Goal: Information Seeking & Learning: Learn about a topic

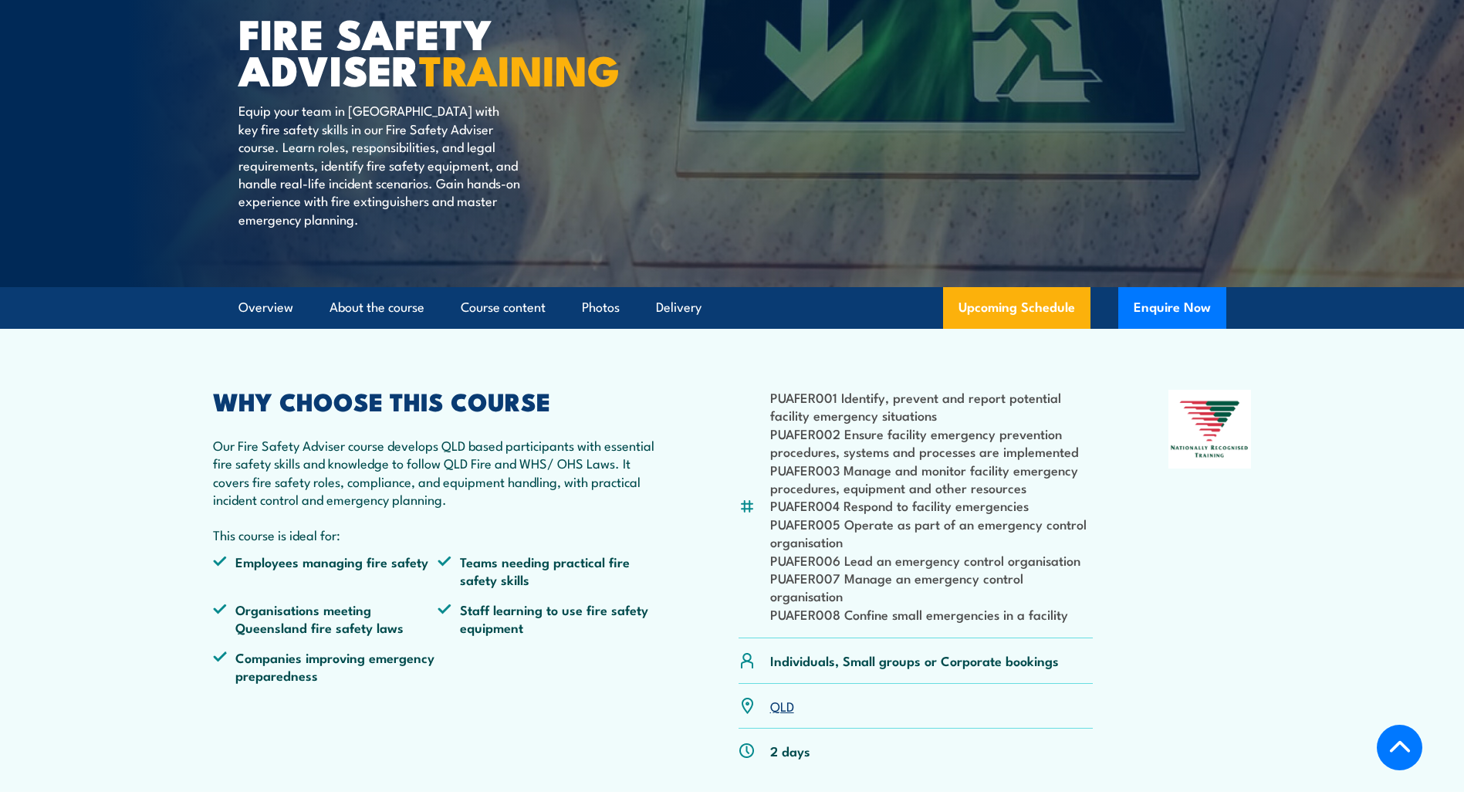
scroll to position [154, 0]
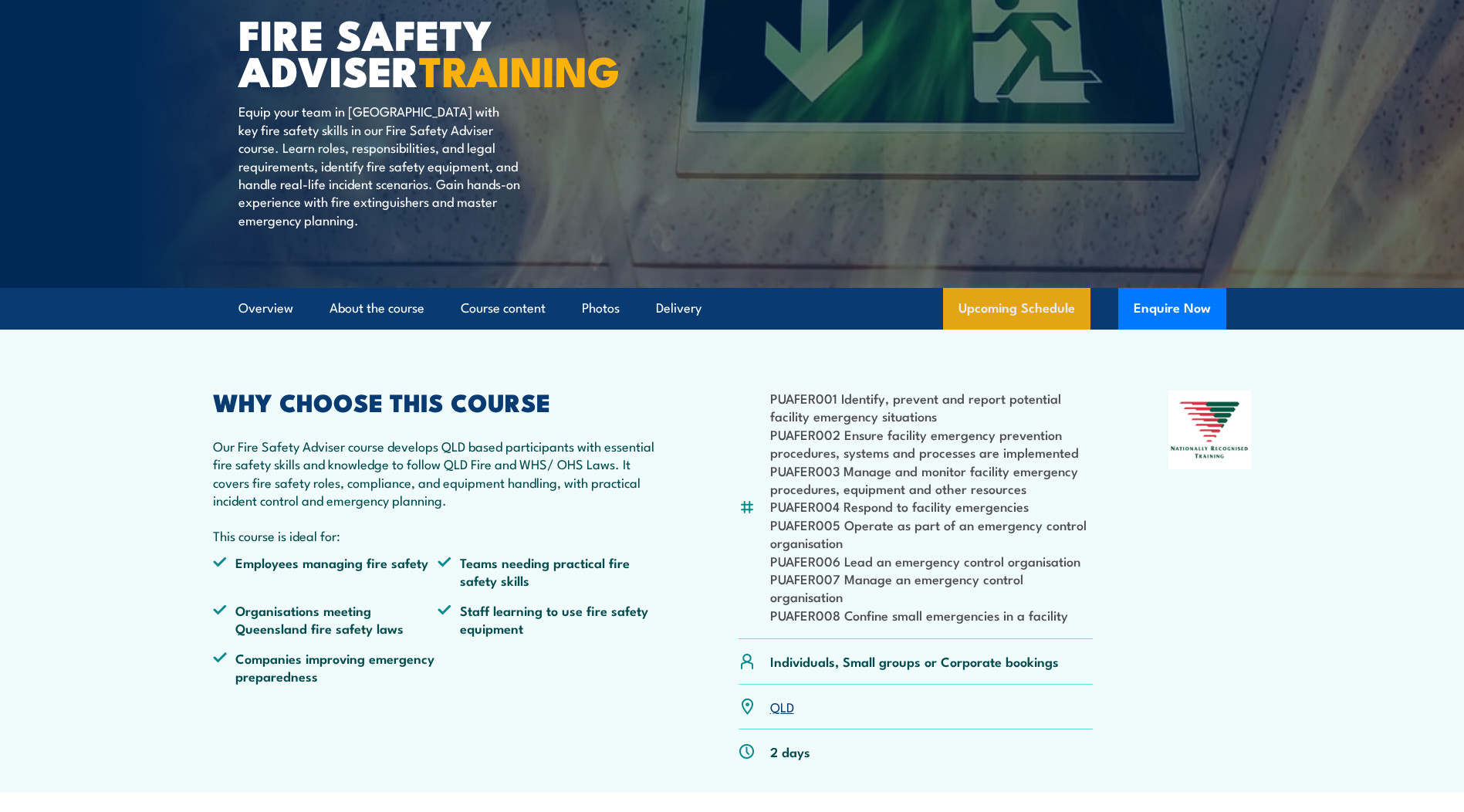
click at [1038, 329] on link "Upcoming Schedule" at bounding box center [1017, 309] width 147 height 42
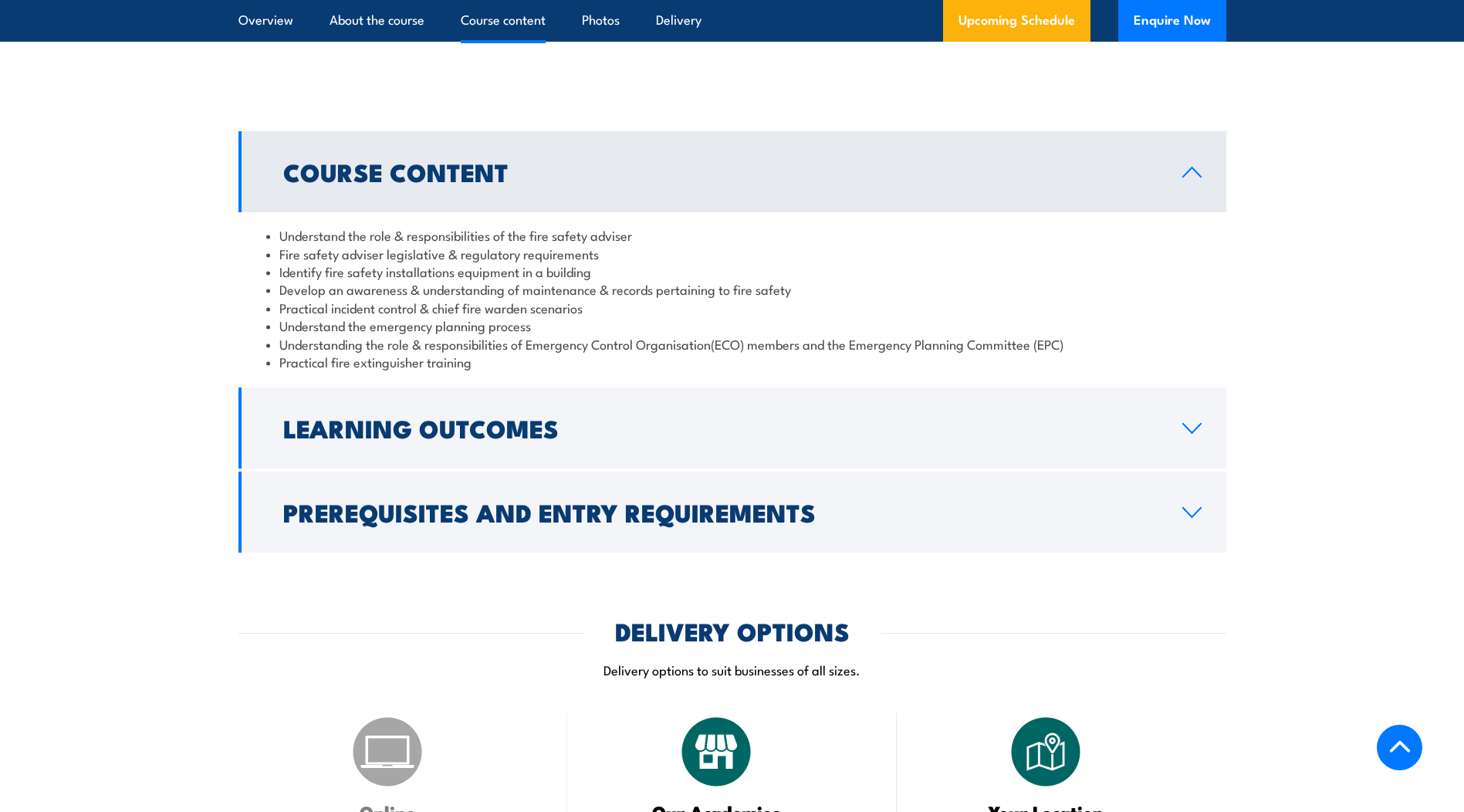
scroll to position [1312, 0]
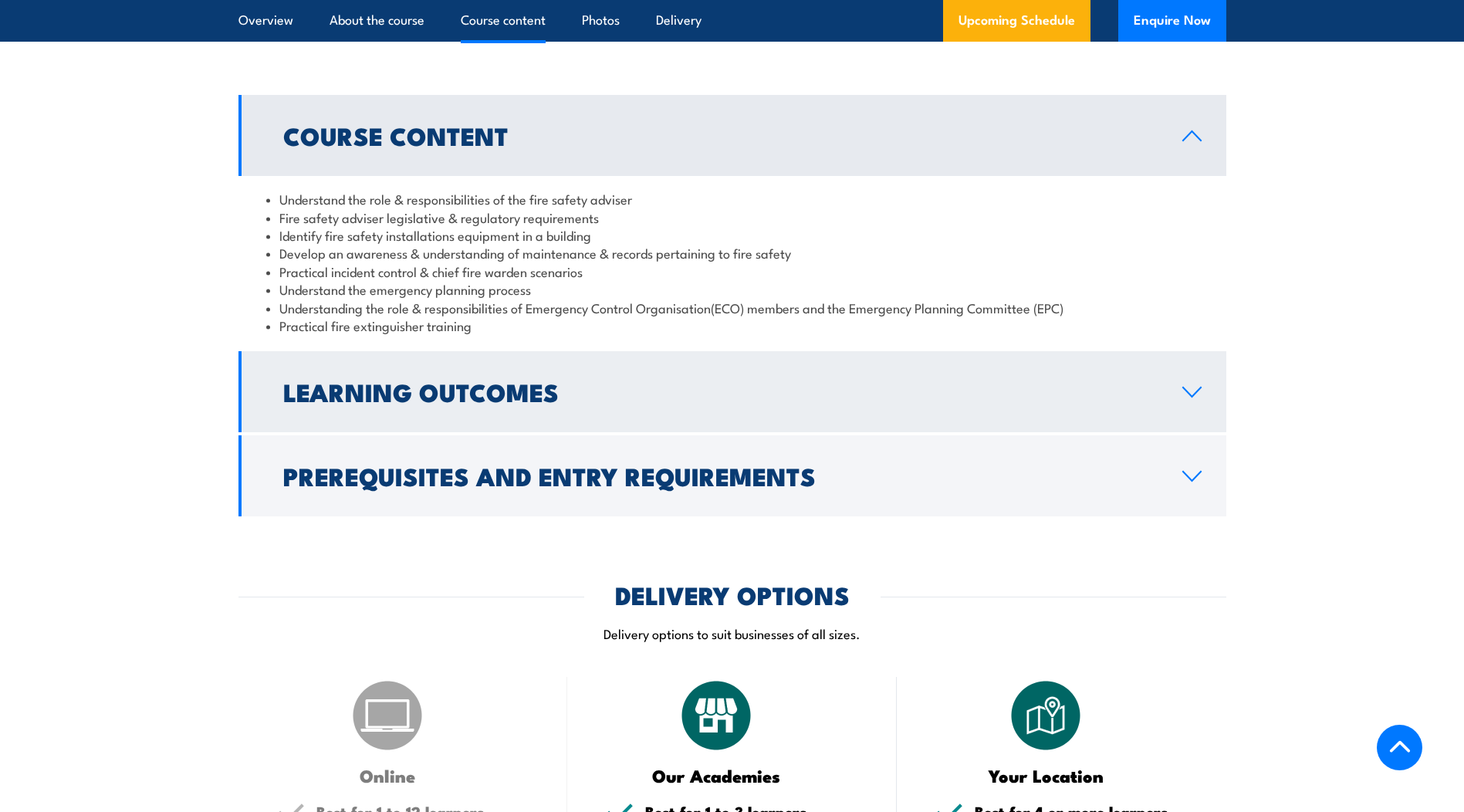
click at [558, 402] on h2 "Learning Outcomes" at bounding box center [721, 391] width 874 height 21
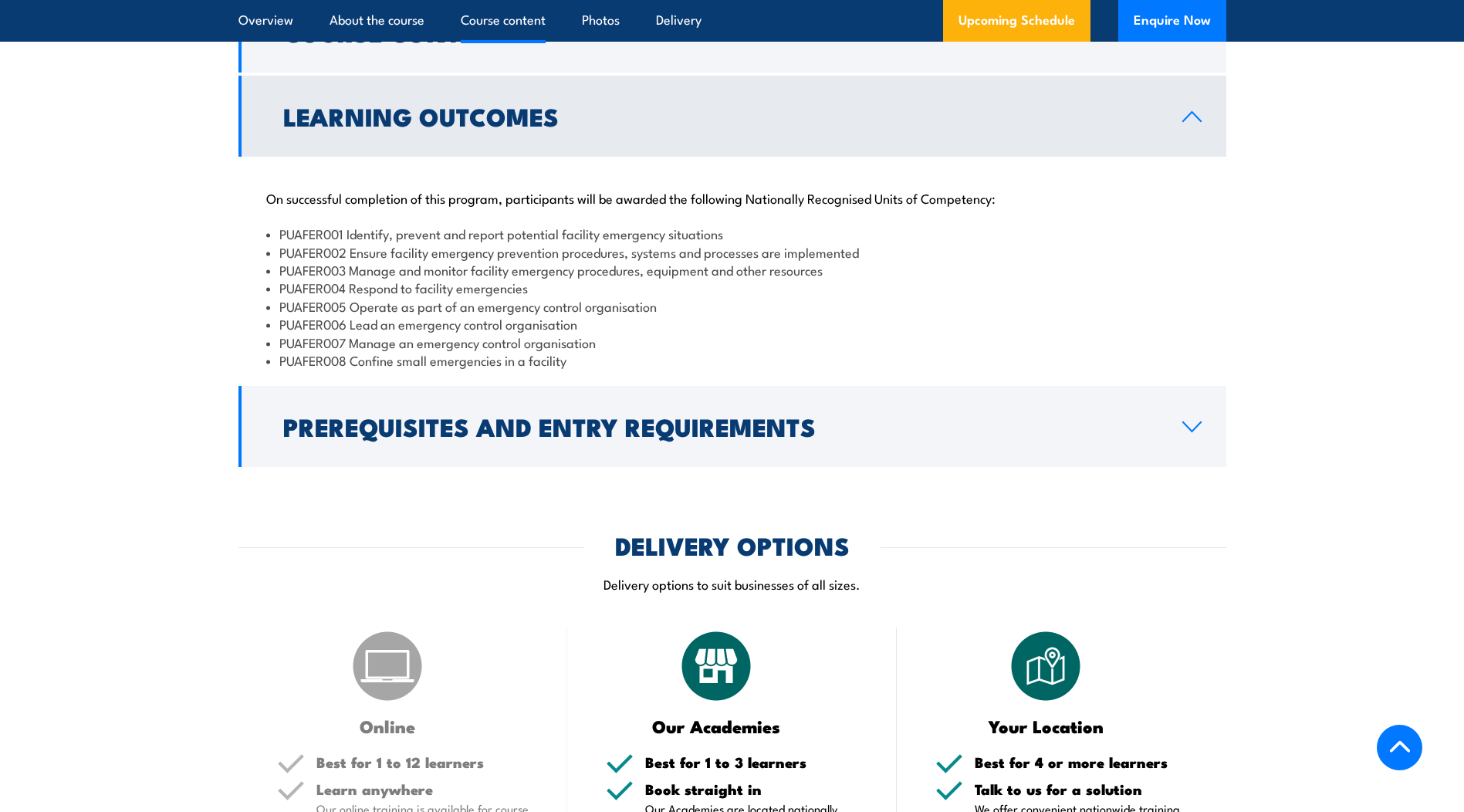
scroll to position [1544, 0]
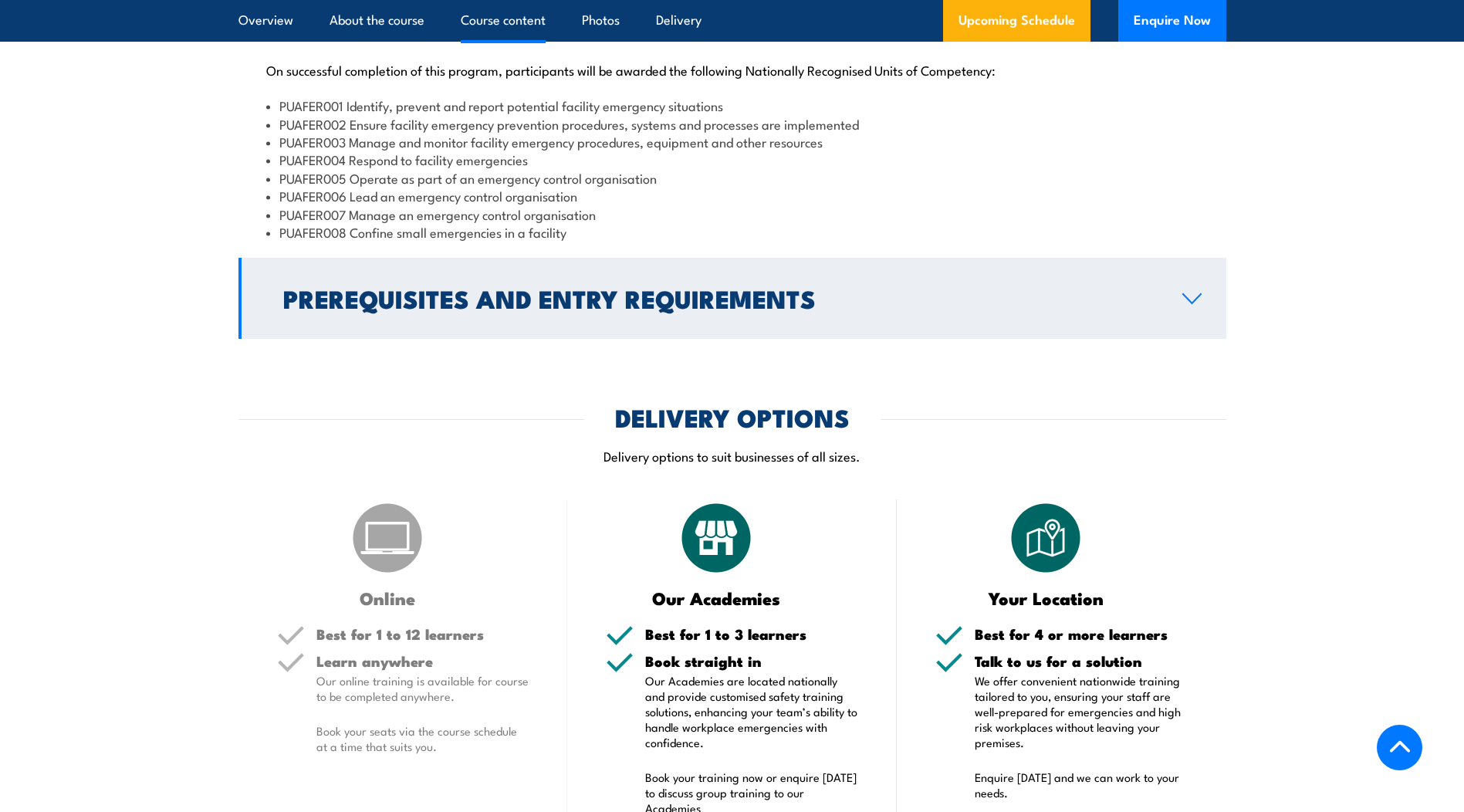
click at [645, 309] on h2 "Prerequisites and Entry Requirements" at bounding box center [721, 298] width 874 height 21
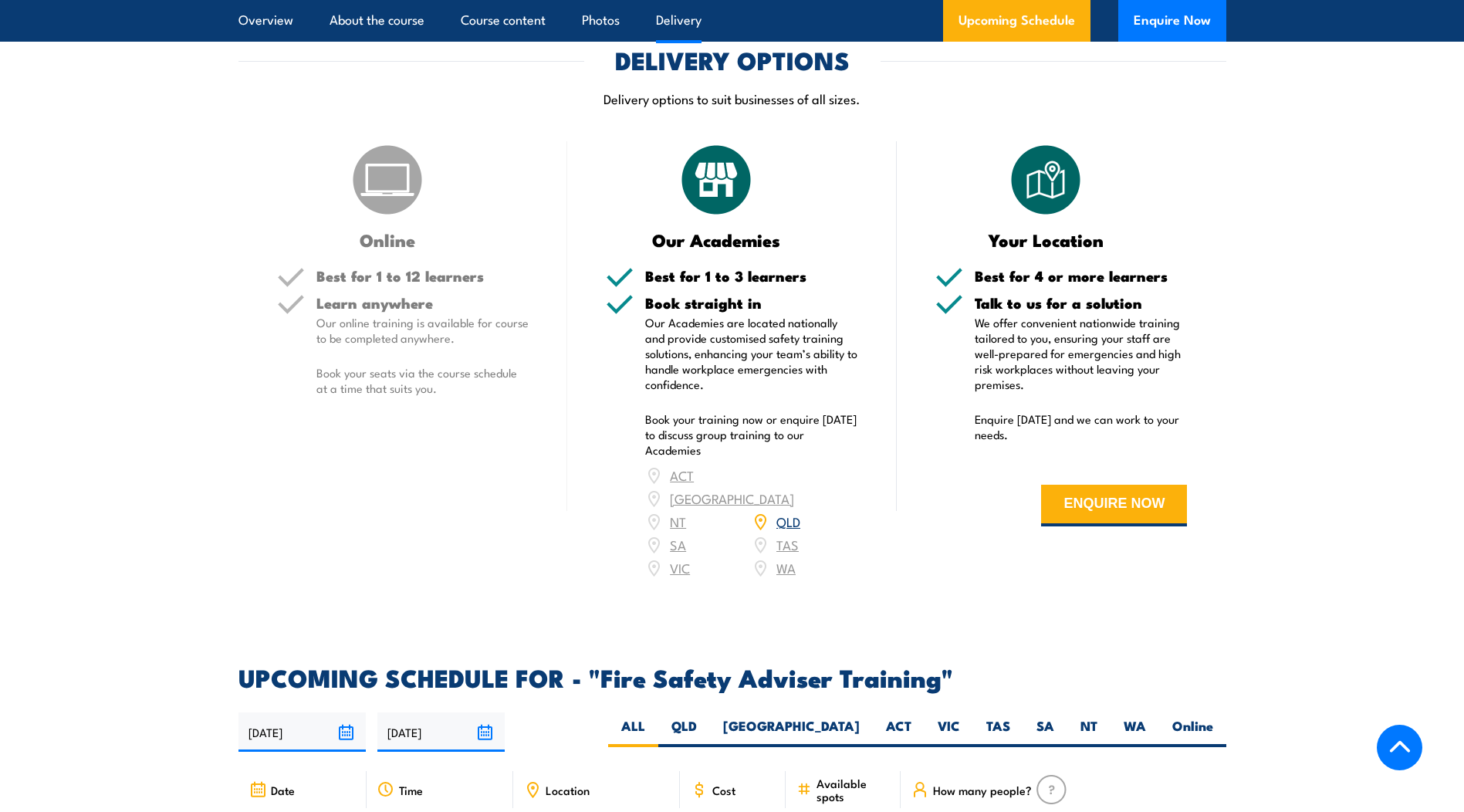
scroll to position [1621, 0]
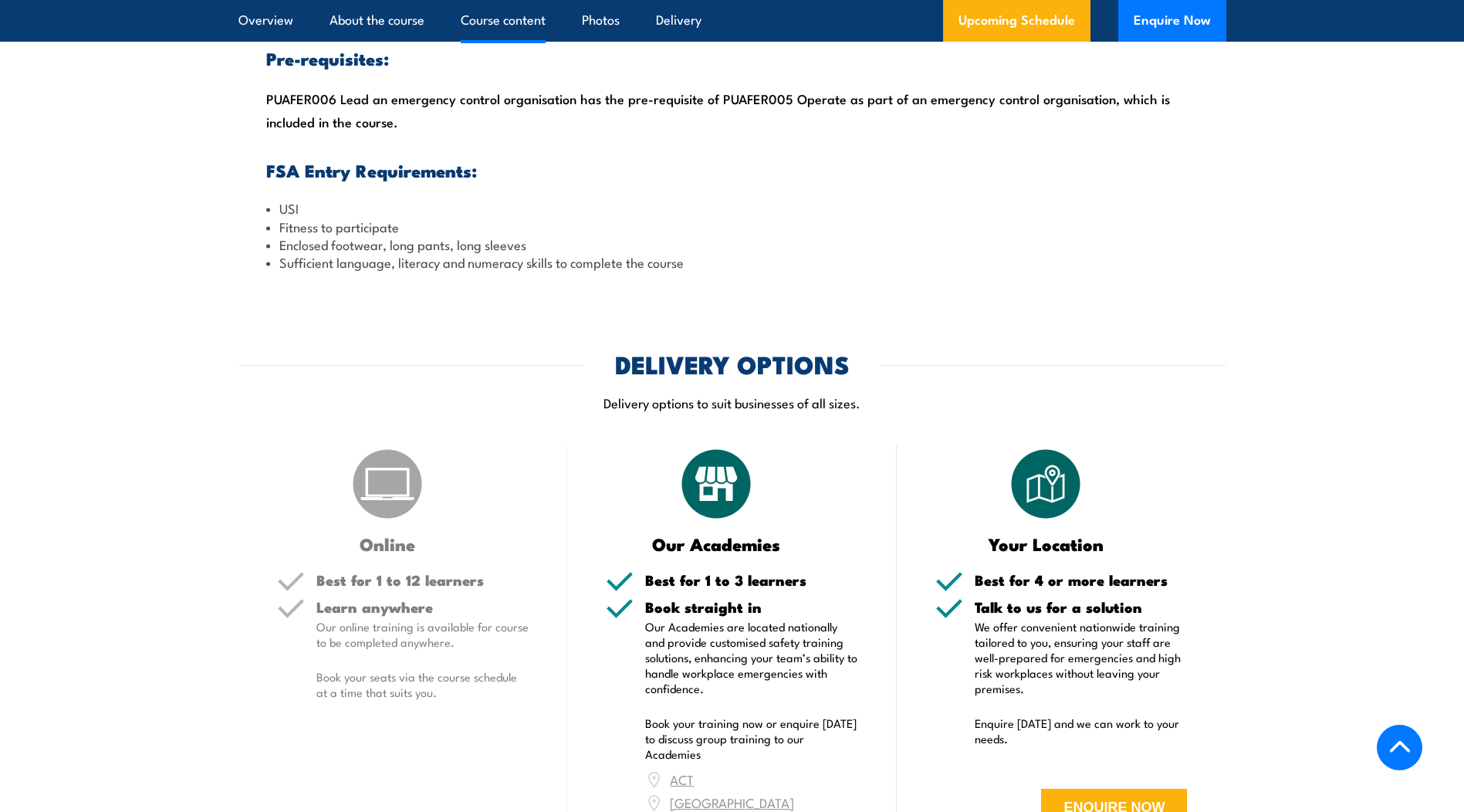
drag, startPoint x: 796, startPoint y: 345, endPoint x: 784, endPoint y: 336, distance: 15.0
